Goal: Transaction & Acquisition: Purchase product/service

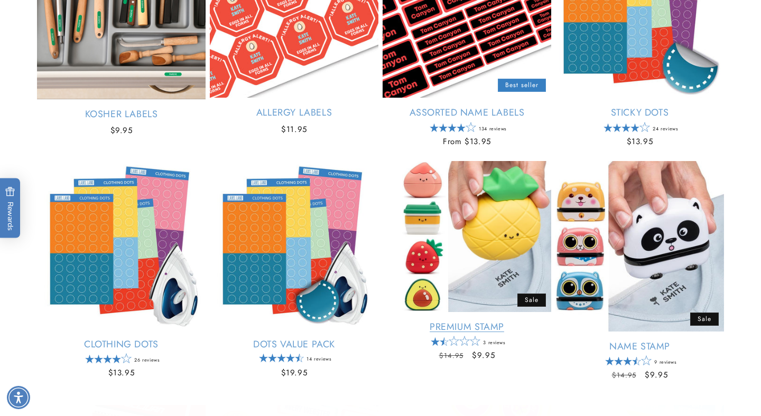
scroll to position [269, 0]
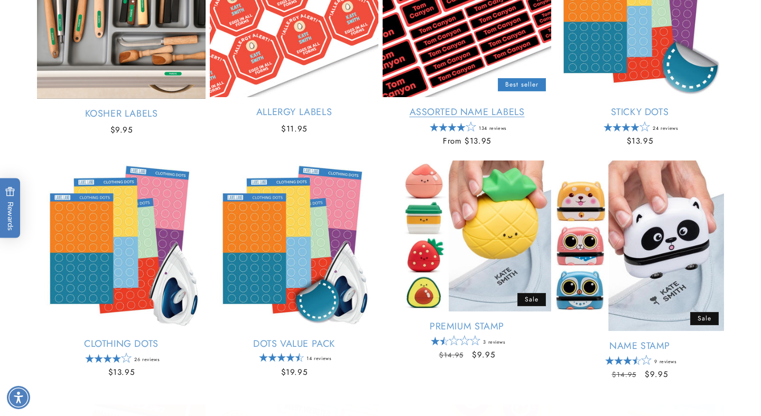
click at [507, 106] on link "Assorted Name Labels" at bounding box center [467, 112] width 169 height 12
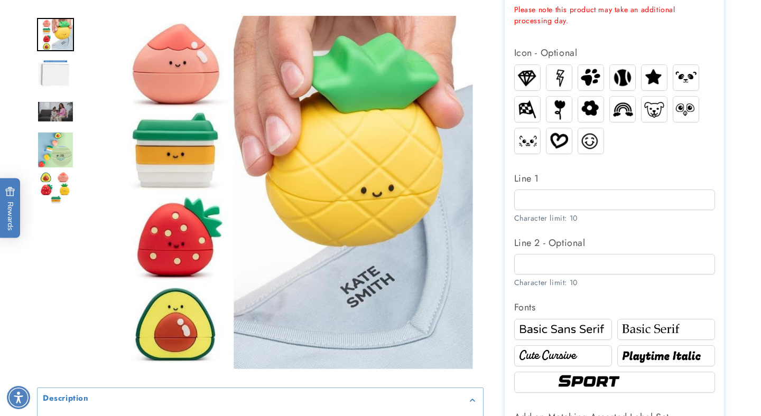
scroll to position [418, 0]
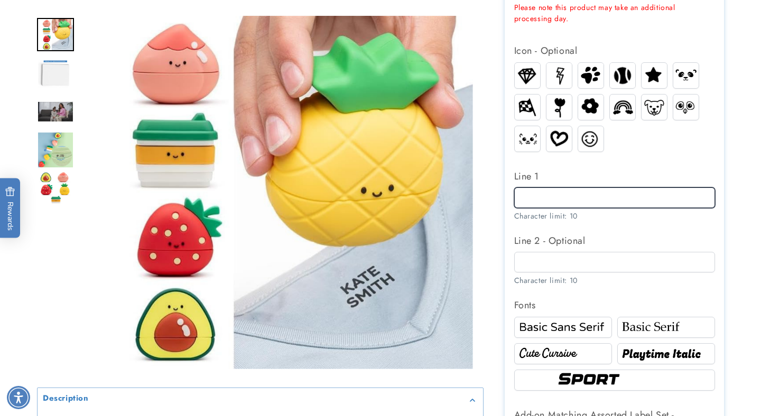
click at [589, 194] on input "Line 1" at bounding box center [614, 198] width 201 height 21
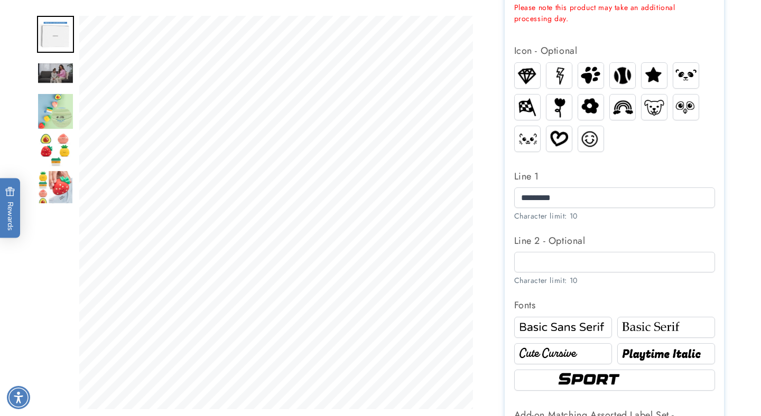
click at [648, 323] on img at bounding box center [666, 328] width 95 height 16
click at [586, 321] on img at bounding box center [563, 328] width 95 height 16
click at [589, 354] on img at bounding box center [563, 354] width 95 height 16
click at [679, 352] on img at bounding box center [666, 354] width 95 height 16
click at [630, 382] on img at bounding box center [614, 380] width 121 height 20
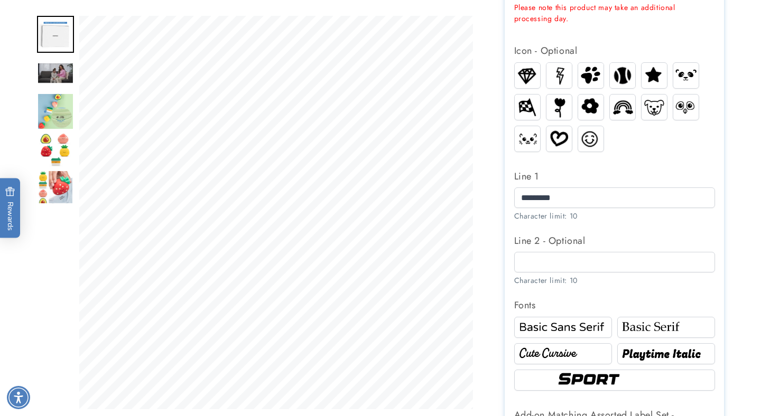
click at [586, 324] on img at bounding box center [563, 328] width 95 height 16
click at [560, 144] on img at bounding box center [558, 138] width 25 height 20
click at [594, 143] on img at bounding box center [590, 138] width 25 height 23
click at [629, 112] on img at bounding box center [622, 107] width 25 height 20
click at [586, 198] on input "*********" at bounding box center [614, 198] width 201 height 21
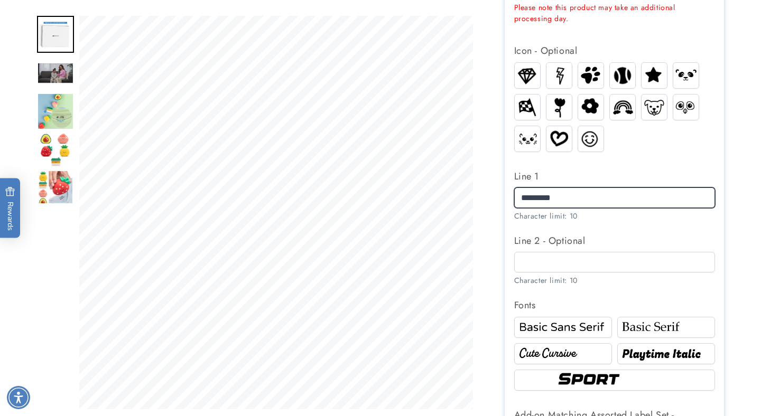
drag, startPoint x: 582, startPoint y: 195, endPoint x: 548, endPoint y: 198, distance: 33.9
click at [548, 198] on input "*********" at bounding box center [614, 198] width 201 height 21
click at [625, 110] on img at bounding box center [622, 107] width 25 height 20
click at [523, 77] on img at bounding box center [527, 75] width 25 height 22
click at [524, 77] on img at bounding box center [527, 75] width 25 height 22
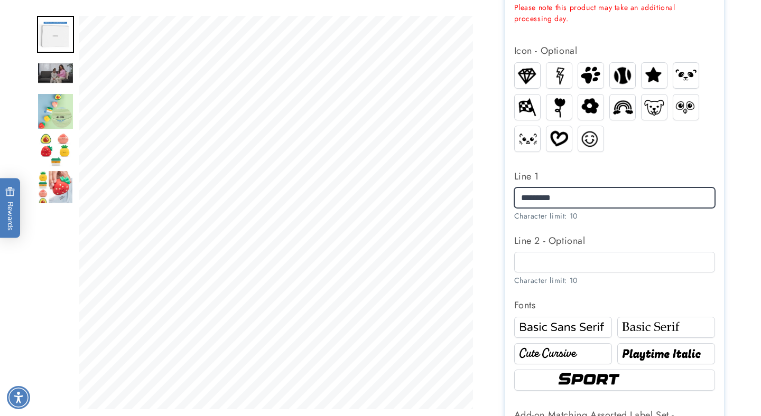
click at [546, 198] on input "*********" at bounding box center [614, 198] width 201 height 21
type input "*"
click at [569, 200] on input "Line 1" at bounding box center [614, 198] width 201 height 21
type input "*********"
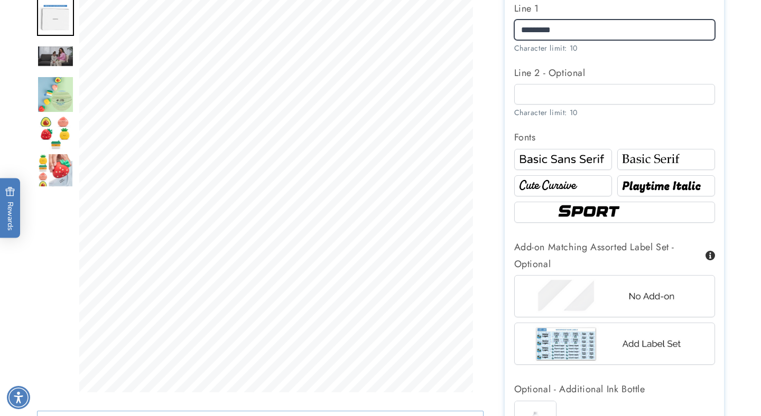
scroll to position [600, 0]
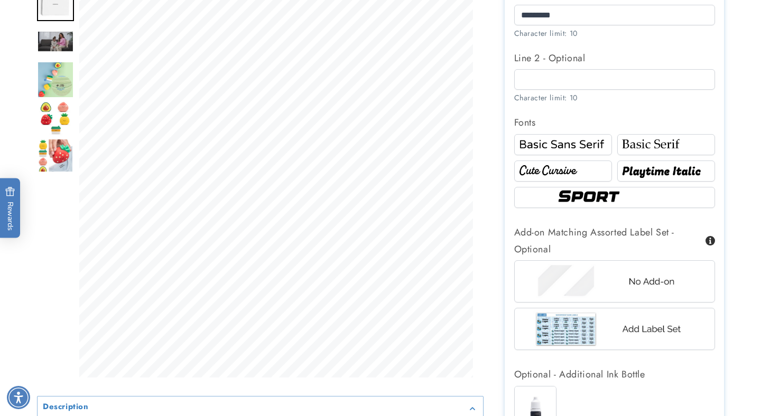
click at [642, 237] on div "Add-on Matching Assorted Label Set - Optional" at bounding box center [614, 241] width 201 height 34
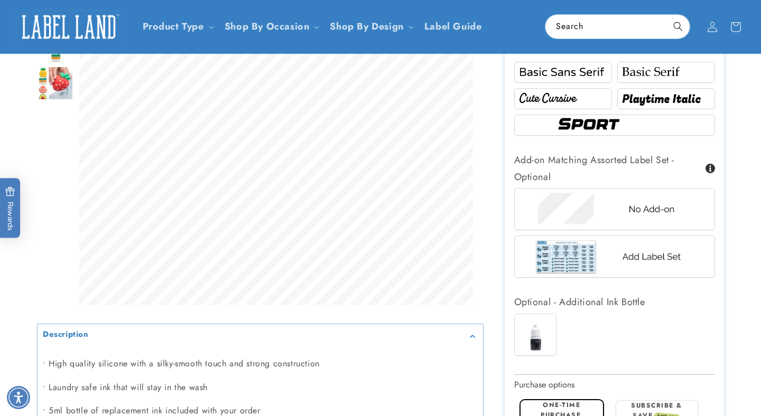
scroll to position [658, 0]
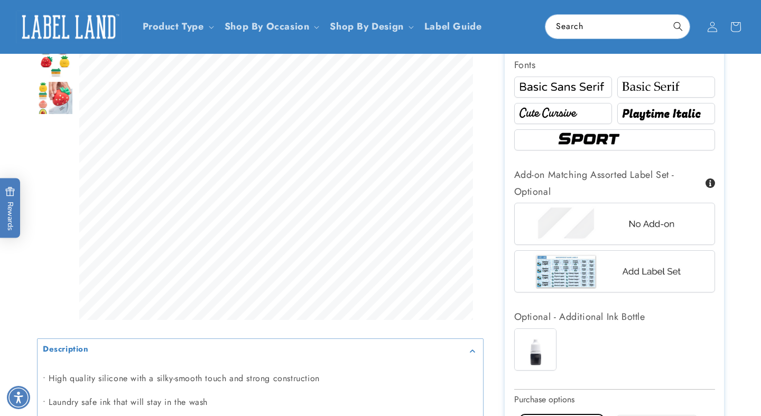
click at [657, 277] on img at bounding box center [614, 271] width 165 height 41
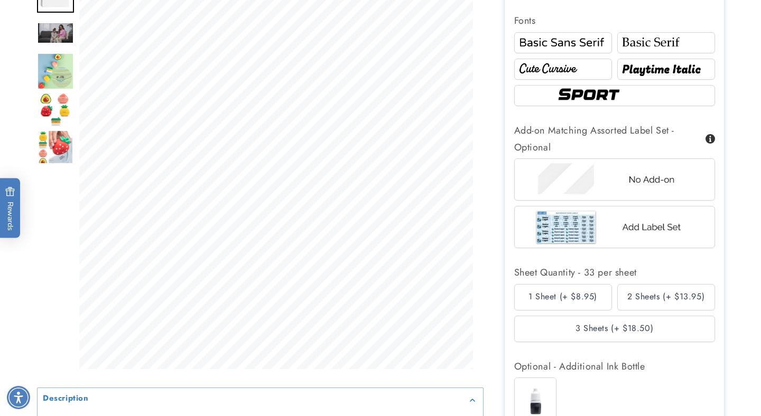
scroll to position [704, 0]
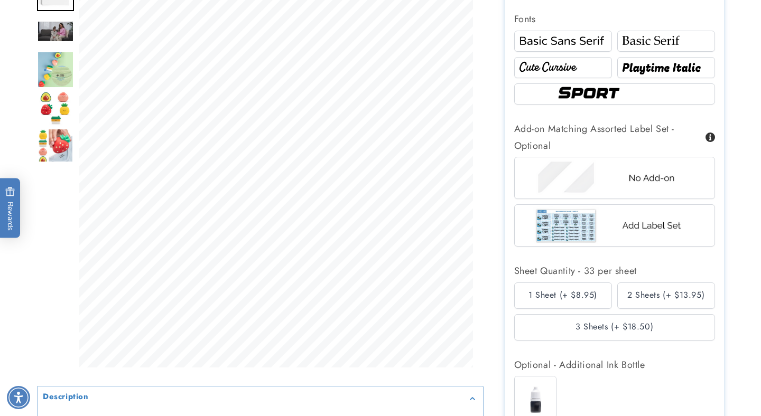
click at [690, 295] on div "2 Sheets (+ $13.95)" at bounding box center [666, 296] width 98 height 26
click at [583, 294] on div "1 Sheet (+ $8.95)" at bounding box center [563, 296] width 98 height 26
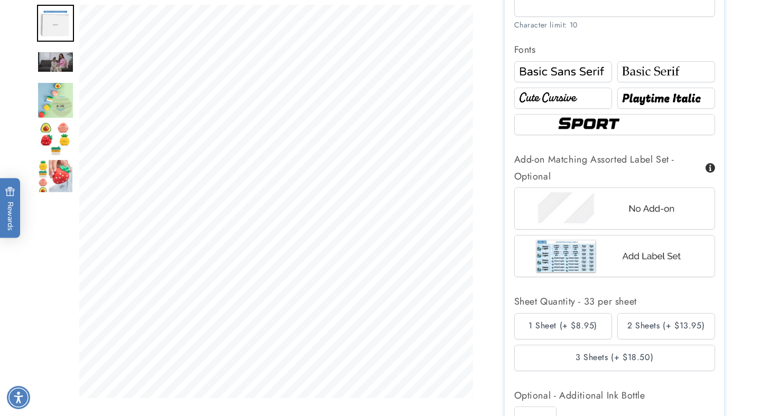
scroll to position [692, 0]
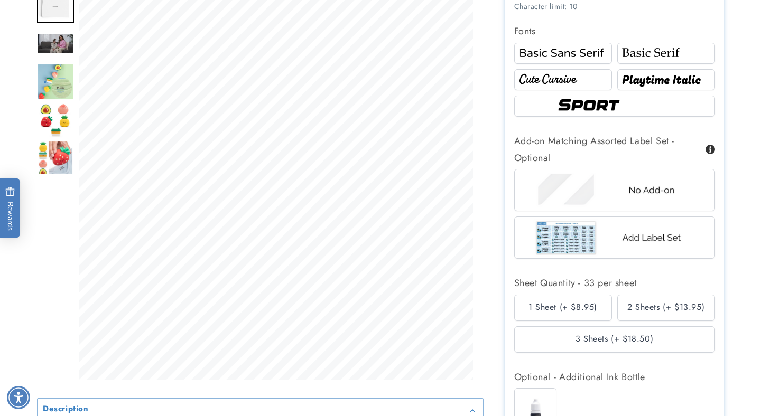
click at [634, 186] on img at bounding box center [614, 190] width 165 height 41
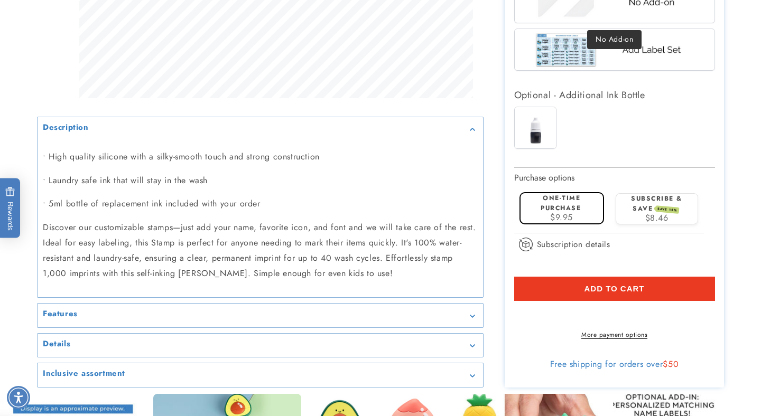
scroll to position [882, 0]
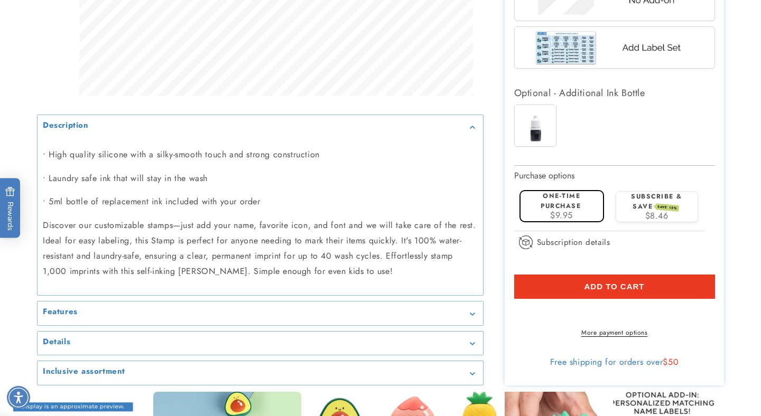
click at [624, 284] on span "Add to cart" at bounding box center [614, 287] width 60 height 10
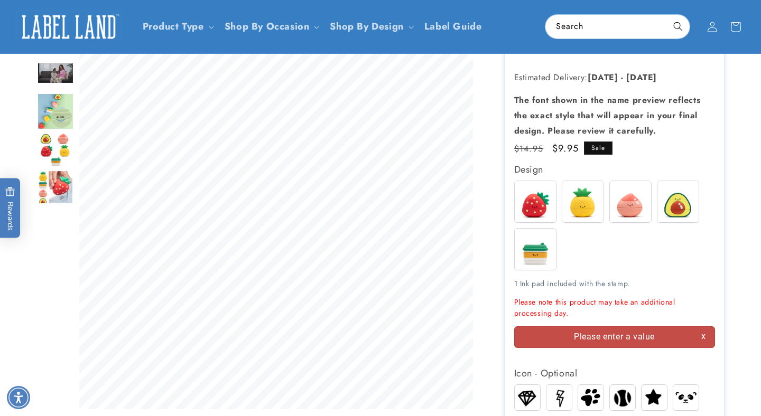
scroll to position [122, 0]
click at [594, 203] on img at bounding box center [582, 202] width 41 height 41
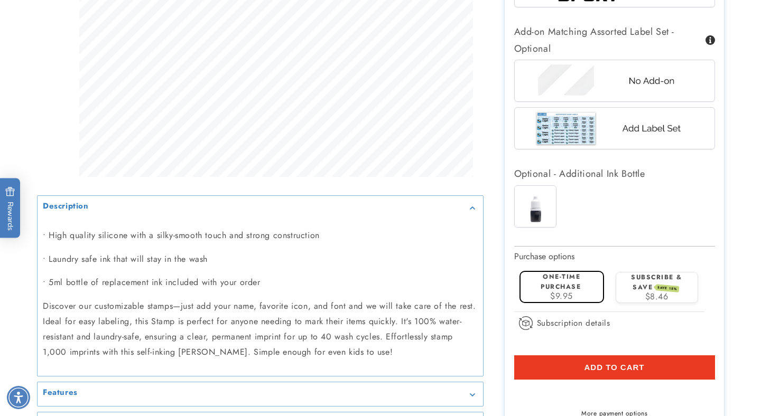
scroll to position [803, 0]
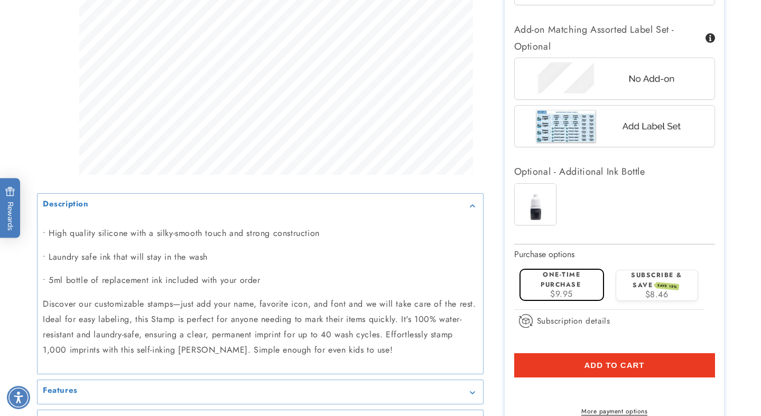
click at [619, 370] on span "Add to cart" at bounding box center [614, 366] width 60 height 10
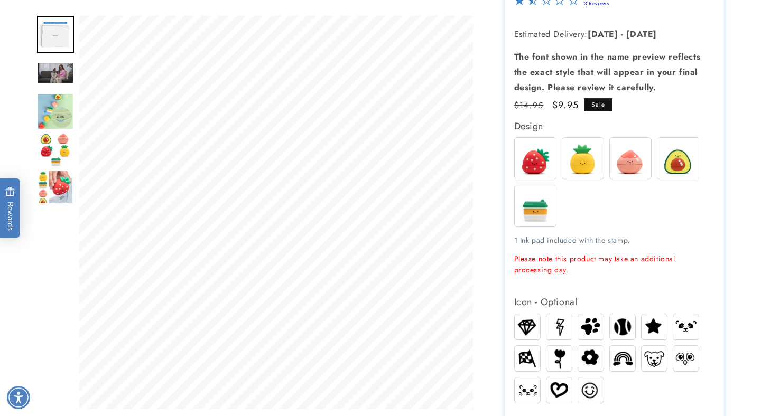
scroll to position [0, 0]
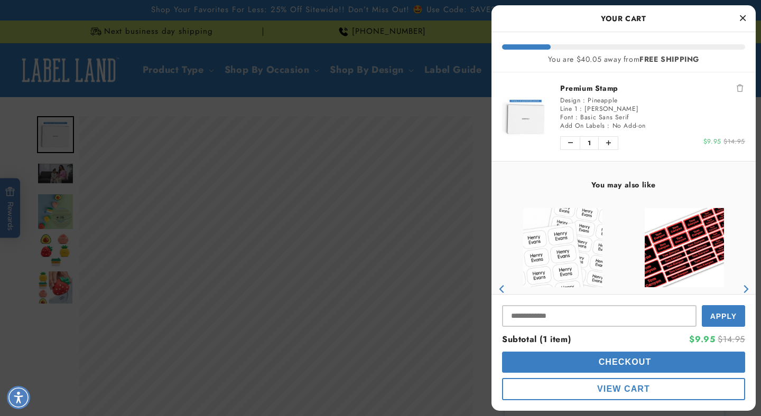
click at [687, 238] on img "product" at bounding box center [684, 247] width 79 height 79
